Goal: Find specific page/section: Find specific page/section

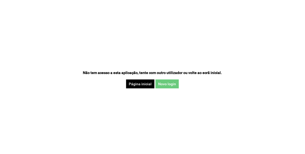
click at [172, 86] on button "Novo login" at bounding box center [167, 84] width 23 height 9
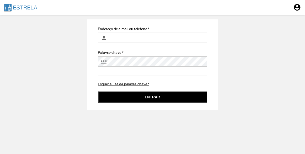
click at [148, 36] on input "Endereço de e-mail ou telefone *" at bounding box center [152, 38] width 109 height 10
type input "[EMAIL_ADDRESS][DOMAIN_NAME]"
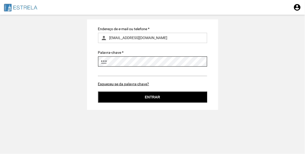
click at [98, 92] on button "Entrar" at bounding box center [152, 97] width 109 height 11
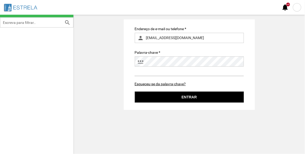
click at [298, 6] on div at bounding box center [297, 7] width 8 height 8
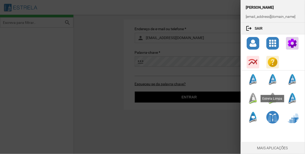
click at [255, 100] on div at bounding box center [253, 98] width 13 height 13
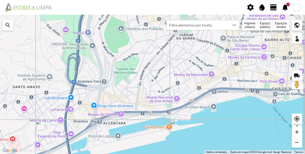
click at [280, 24] on div "Espaços verdes" at bounding box center [281, 25] width 16 height 10
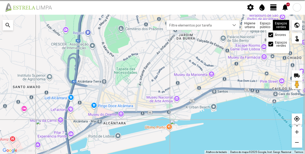
click at [271, 35] on span at bounding box center [271, 35] width 0 height 0
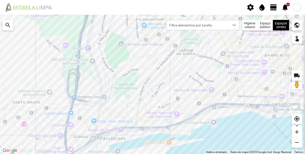
drag, startPoint x: 166, startPoint y: 83, endPoint x: 164, endPoint y: 89, distance: 5.9
click at [164, 89] on div at bounding box center [152, 84] width 305 height 139
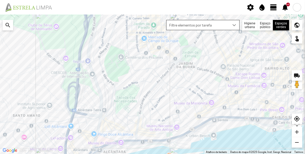
click at [233, 29] on div "dropdown trigger" at bounding box center [235, 25] width 10 height 10
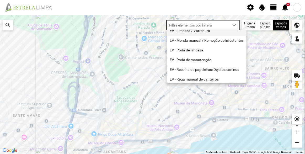
scroll to position [0, 0]
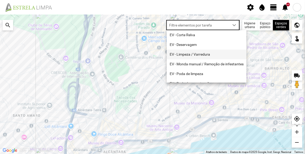
click at [197, 56] on li "EV - Limpeza / Varredura" at bounding box center [207, 55] width 80 height 10
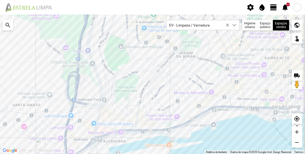
drag, startPoint x: 189, startPoint y: 97, endPoint x: 188, endPoint y: 89, distance: 8.8
click at [188, 89] on div at bounding box center [152, 84] width 305 height 139
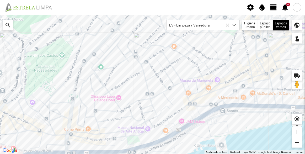
drag, startPoint x: 146, startPoint y: 72, endPoint x: 146, endPoint y: 48, distance: 23.9
click at [146, 48] on div at bounding box center [152, 84] width 305 height 139
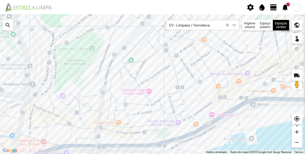
drag, startPoint x: 143, startPoint y: 84, endPoint x: 187, endPoint y: 76, distance: 45.1
click at [187, 76] on div at bounding box center [152, 84] width 305 height 139
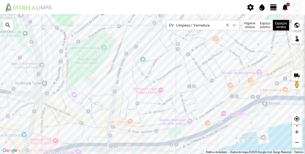
drag, startPoint x: 162, startPoint y: 86, endPoint x: 164, endPoint y: 109, distance: 22.9
click at [164, 109] on div at bounding box center [152, 84] width 305 height 139
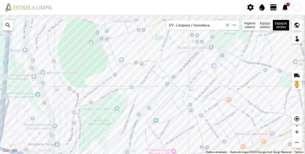
drag, startPoint x: 174, startPoint y: 71, endPoint x: 186, endPoint y: 110, distance: 41.4
click at [186, 110] on div at bounding box center [152, 84] width 305 height 139
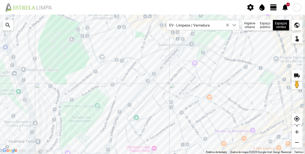
drag, startPoint x: 202, startPoint y: 83, endPoint x: 186, endPoint y: 79, distance: 16.5
click at [186, 79] on div at bounding box center [152, 84] width 305 height 139
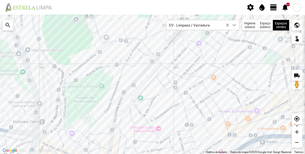
drag, startPoint x: 130, startPoint y: 75, endPoint x: 134, endPoint y: 54, distance: 21.2
click at [134, 54] on div at bounding box center [152, 84] width 305 height 139
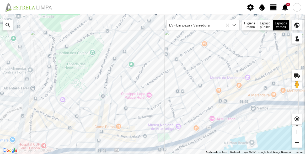
drag, startPoint x: 106, startPoint y: 94, endPoint x: 96, endPoint y: 59, distance: 36.1
click at [96, 59] on div at bounding box center [152, 84] width 305 height 139
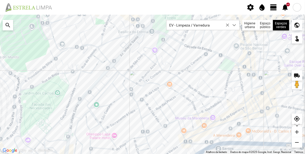
drag, startPoint x: 160, startPoint y: 94, endPoint x: 147, endPoint y: 102, distance: 15.3
click at [147, 102] on div at bounding box center [152, 84] width 305 height 139
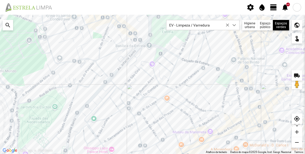
drag, startPoint x: 161, startPoint y: 70, endPoint x: 138, endPoint y: 84, distance: 27.4
click at [138, 84] on div at bounding box center [152, 84] width 305 height 139
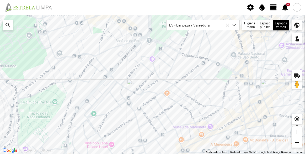
drag, startPoint x: 218, startPoint y: 60, endPoint x: 209, endPoint y: 54, distance: 10.6
click at [209, 54] on div at bounding box center [152, 84] width 305 height 139
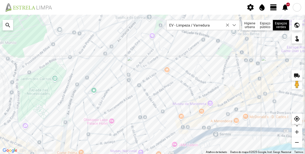
drag, startPoint x: 217, startPoint y: 84, endPoint x: 198, endPoint y: 52, distance: 36.8
click at [198, 52] on div at bounding box center [152, 84] width 305 height 139
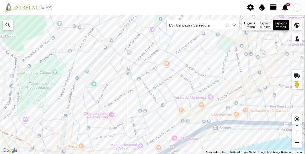
drag, startPoint x: 207, startPoint y: 105, endPoint x: 203, endPoint y: 113, distance: 9.2
click at [203, 113] on div at bounding box center [152, 84] width 305 height 139
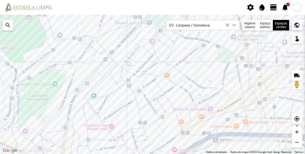
drag, startPoint x: 227, startPoint y: 93, endPoint x: 226, endPoint y: 81, distance: 12.4
click at [225, 102] on div at bounding box center [152, 84] width 305 height 139
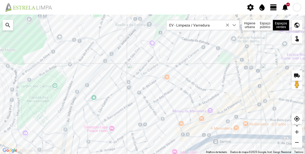
drag, startPoint x: 219, startPoint y: 98, endPoint x: 219, endPoint y: 101, distance: 2.9
click at [219, 101] on div at bounding box center [152, 84] width 305 height 139
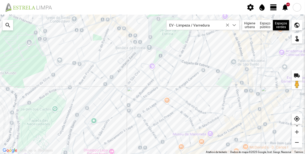
drag, startPoint x: 202, startPoint y: 56, endPoint x: 193, endPoint y: 64, distance: 12.3
click at [167, 79] on div at bounding box center [152, 84] width 305 height 139
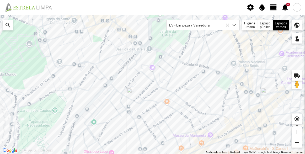
drag, startPoint x: 193, startPoint y: 64, endPoint x: 188, endPoint y: 67, distance: 6.6
click at [188, 67] on div at bounding box center [152, 84] width 305 height 139
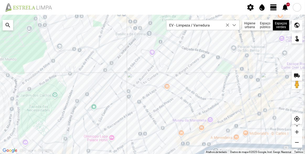
drag, startPoint x: 228, startPoint y: 73, endPoint x: 226, endPoint y: 63, distance: 10.9
click at [226, 63] on div at bounding box center [152, 84] width 305 height 139
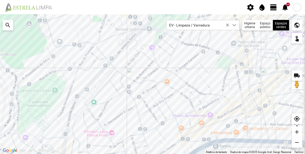
drag, startPoint x: 197, startPoint y: 78, endPoint x: 198, endPoint y: 72, distance: 5.9
click at [197, 73] on div at bounding box center [152, 84] width 305 height 139
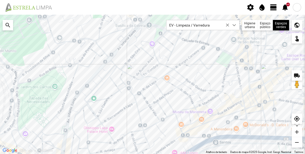
drag, startPoint x: 225, startPoint y: 79, endPoint x: 223, endPoint y: 75, distance: 5.1
click at [223, 75] on div at bounding box center [152, 84] width 305 height 139
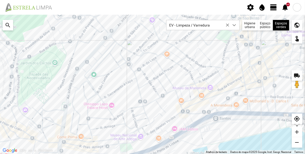
drag, startPoint x: 132, startPoint y: 91, endPoint x: 131, endPoint y: 67, distance: 23.4
click at [131, 68] on div at bounding box center [152, 84] width 305 height 139
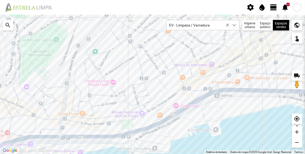
drag, startPoint x: 138, startPoint y: 115, endPoint x: 139, endPoint y: 97, distance: 18.2
click at [139, 97] on div at bounding box center [152, 84] width 305 height 139
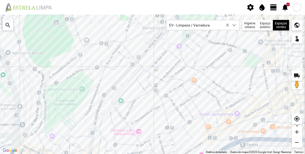
drag, startPoint x: 134, startPoint y: 83, endPoint x: 159, endPoint y: 133, distance: 55.6
click at [159, 133] on div at bounding box center [152, 84] width 305 height 139
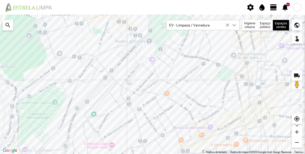
drag, startPoint x: 155, startPoint y: 96, endPoint x: 119, endPoint y: 108, distance: 38.2
click at [119, 108] on div at bounding box center [152, 84] width 305 height 139
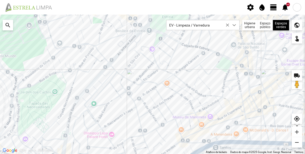
drag, startPoint x: 168, startPoint y: 85, endPoint x: 167, endPoint y: 75, distance: 10.5
click at [167, 75] on div at bounding box center [152, 84] width 305 height 139
click at [104, 81] on div at bounding box center [152, 84] width 305 height 139
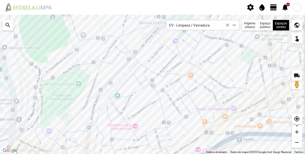
drag, startPoint x: 118, startPoint y: 101, endPoint x: 142, endPoint y: 62, distance: 45.2
click at [142, 62] on div at bounding box center [152, 84] width 305 height 139
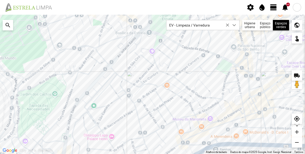
drag, startPoint x: 171, startPoint y: 64, endPoint x: 141, endPoint y: 82, distance: 35.3
click at [141, 82] on div at bounding box center [152, 84] width 305 height 139
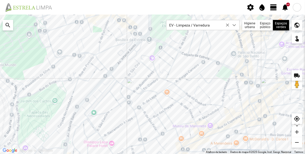
click at [239, 43] on div at bounding box center [152, 84] width 305 height 139
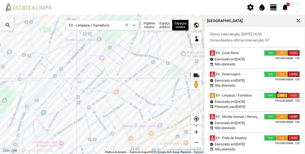
click at [52, 90] on div at bounding box center [102, 84] width 204 height 139
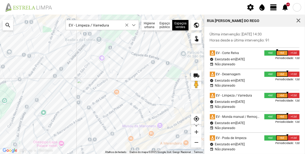
click at [48, 81] on div at bounding box center [102, 84] width 204 height 139
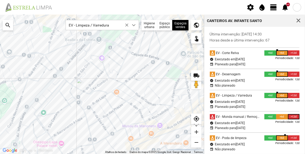
click at [53, 89] on div at bounding box center [102, 84] width 204 height 139
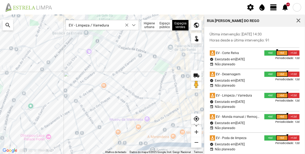
drag, startPoint x: 104, startPoint y: 83, endPoint x: 91, endPoint y: 77, distance: 14.2
click at [91, 77] on div at bounding box center [102, 84] width 204 height 139
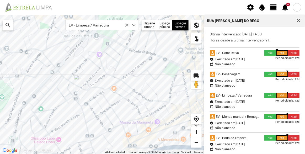
drag, startPoint x: 116, startPoint y: 64, endPoint x: 128, endPoint y: 66, distance: 12.4
click at [128, 66] on div at bounding box center [102, 84] width 204 height 139
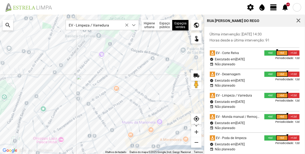
click at [186, 38] on div at bounding box center [102, 84] width 204 height 139
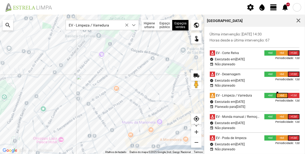
click at [48, 77] on div at bounding box center [102, 84] width 204 height 139
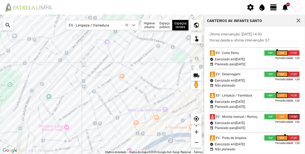
drag, startPoint x: 86, startPoint y: 93, endPoint x: 82, endPoint y: 71, distance: 22.4
click at [82, 71] on div at bounding box center [102, 84] width 204 height 139
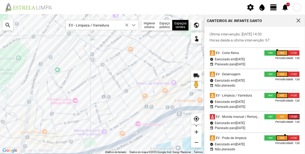
drag, startPoint x: 81, startPoint y: 111, endPoint x: 90, endPoint y: 84, distance: 28.4
click at [90, 84] on div at bounding box center [102, 84] width 204 height 139
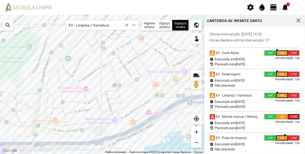
drag, startPoint x: 82, startPoint y: 107, endPoint x: 92, endPoint y: 97, distance: 13.9
click at [92, 97] on div at bounding box center [102, 84] width 204 height 139
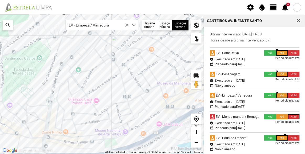
drag, startPoint x: 90, startPoint y: 80, endPoint x: 98, endPoint y: 101, distance: 22.6
click at [105, 97] on div at bounding box center [102, 84] width 204 height 139
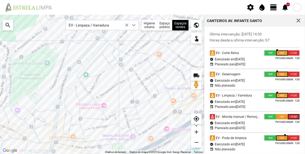
drag, startPoint x: 114, startPoint y: 52, endPoint x: 116, endPoint y: 51, distance: 2.6
click at [116, 51] on div at bounding box center [102, 84] width 204 height 139
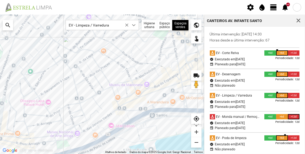
drag, startPoint x: 145, startPoint y: 83, endPoint x: 95, endPoint y: 72, distance: 51.8
click at [95, 72] on div at bounding box center [102, 84] width 204 height 139
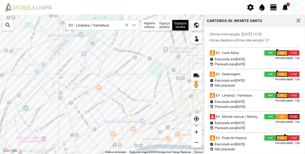
drag, startPoint x: 111, startPoint y: 95, endPoint x: 106, endPoint y: 132, distance: 37.9
click at [106, 132] on div at bounding box center [102, 84] width 204 height 139
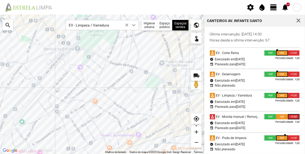
drag, startPoint x: 108, startPoint y: 65, endPoint x: 105, endPoint y: 79, distance: 13.9
click at [105, 79] on div at bounding box center [102, 84] width 204 height 139
click at [66, 46] on div at bounding box center [102, 84] width 204 height 139
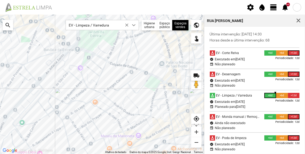
click at [85, 57] on div at bounding box center [102, 84] width 204 height 139
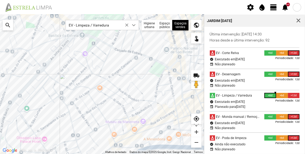
drag, startPoint x: 87, startPoint y: 77, endPoint x: 91, endPoint y: 62, distance: 16.2
click at [91, 62] on div at bounding box center [102, 84] width 204 height 139
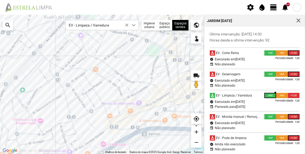
drag, startPoint x: 90, startPoint y: 92, endPoint x: 85, endPoint y: 71, distance: 21.6
click at [85, 71] on div at bounding box center [102, 84] width 204 height 139
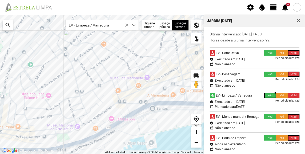
drag, startPoint x: 66, startPoint y: 103, endPoint x: 75, endPoint y: 78, distance: 26.2
click at [75, 78] on div at bounding box center [102, 84] width 204 height 139
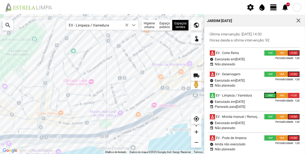
drag, startPoint x: 29, startPoint y: 109, endPoint x: 72, endPoint y: 95, distance: 45.6
click at [72, 95] on div at bounding box center [102, 84] width 204 height 139
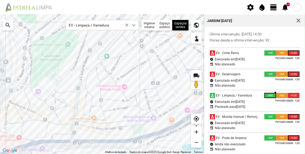
drag, startPoint x: 70, startPoint y: 97, endPoint x: 91, endPoint y: 99, distance: 21.1
click at [91, 99] on div at bounding box center [102, 84] width 204 height 139
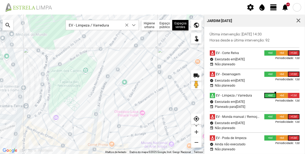
drag, startPoint x: 66, startPoint y: 93, endPoint x: 83, endPoint y: 116, distance: 28.6
click at [83, 116] on div at bounding box center [102, 84] width 204 height 139
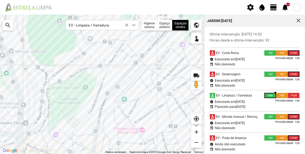
drag, startPoint x: 84, startPoint y: 82, endPoint x: 80, endPoint y: 109, distance: 27.8
click at [80, 109] on div at bounding box center [102, 84] width 204 height 139
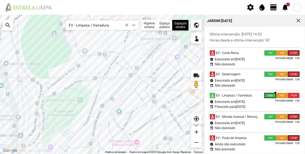
click at [122, 68] on div at bounding box center [102, 84] width 204 height 139
